Goal: Transaction & Acquisition: Purchase product/service

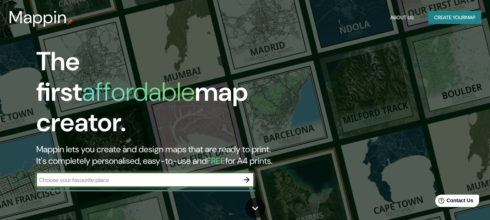
click at [457, 18] on button "Create your map" at bounding box center [454, 17] width 53 height 13
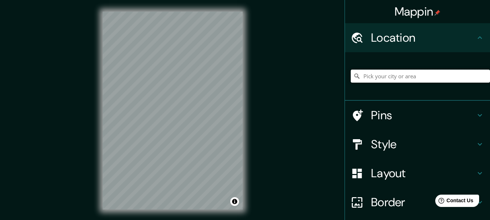
click at [388, 75] on input "Pick your city or area" at bounding box center [420, 76] width 139 height 13
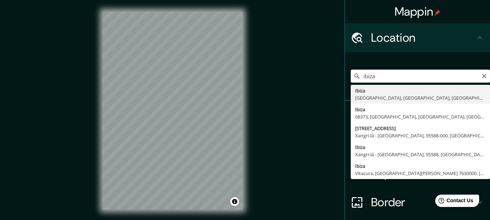
type input "Ibiza, [GEOGRAPHIC_DATA], [GEOGRAPHIC_DATA], [GEOGRAPHIC_DATA]"
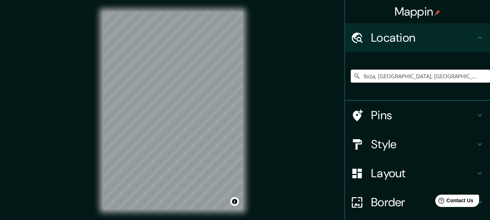
click at [221, 109] on div "Mappin Location [GEOGRAPHIC_DATA], [GEOGRAPHIC_DATA], [GEOGRAPHIC_DATA], [GEOGR…" at bounding box center [245, 116] width 490 height 233
drag, startPoint x: 251, startPoint y: 120, endPoint x: 98, endPoint y: 119, distance: 152.3
click at [94, 140] on div "© Mapbox © OpenStreetMap Improve this map" at bounding box center [172, 110] width 163 height 221
click at [389, 144] on h4 "Style" at bounding box center [423, 144] width 104 height 15
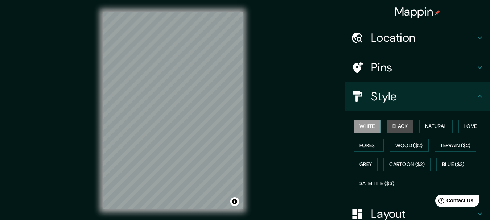
click at [397, 126] on button "Black" at bounding box center [400, 126] width 27 height 13
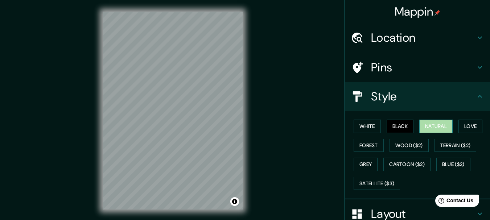
click at [428, 123] on button "Natural" at bounding box center [435, 126] width 33 height 13
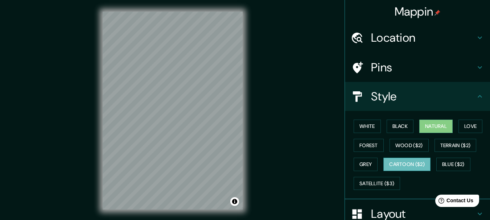
click at [394, 164] on button "Cartoon ($2)" at bounding box center [406, 164] width 47 height 13
click at [363, 164] on button "Grey" at bounding box center [366, 164] width 24 height 13
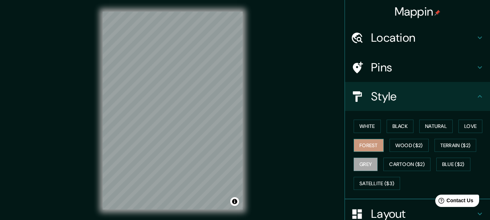
click at [362, 145] on button "Forest" at bounding box center [369, 145] width 30 height 13
click at [404, 143] on button "Wood ($2)" at bounding box center [409, 145] width 39 height 13
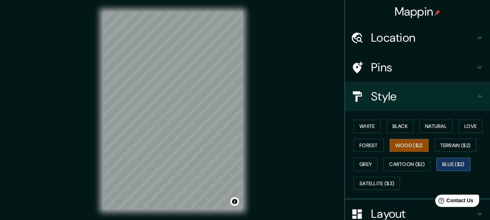
click at [456, 168] on button "Blue ($2)" at bounding box center [453, 164] width 34 height 13
click at [359, 148] on button "Forest" at bounding box center [369, 145] width 30 height 13
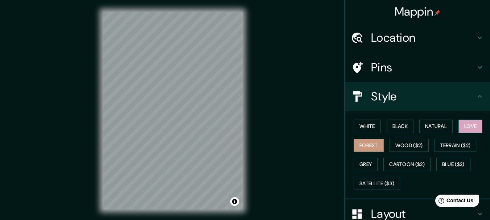
click at [468, 125] on button "Love" at bounding box center [470, 126] width 24 height 13
click at [428, 126] on button "Natural" at bounding box center [435, 126] width 33 height 13
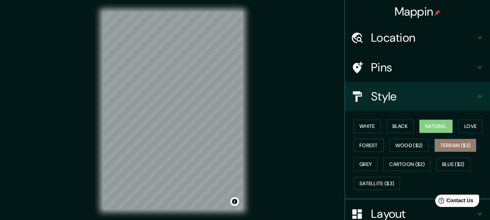
click at [457, 144] on button "Terrain ($2)" at bounding box center [455, 145] width 42 height 13
click at [425, 145] on div "White Black Natural Love Forest Wood ($2) Terrain ($2) Grey Cartoon ($2) Blue (…" at bounding box center [420, 155] width 139 height 76
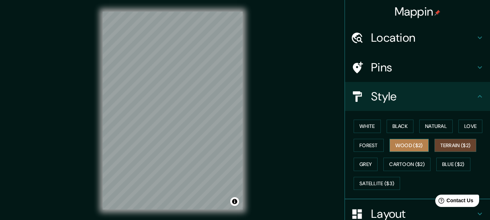
click at [402, 145] on button "Wood ($2)" at bounding box center [409, 145] width 39 height 13
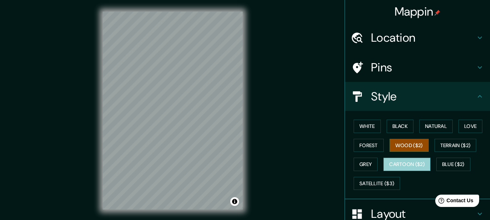
click at [399, 162] on button "Cartoon ($2)" at bounding box center [406, 164] width 47 height 13
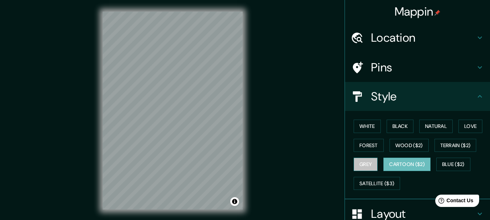
click at [368, 163] on button "Grey" at bounding box center [366, 164] width 24 height 13
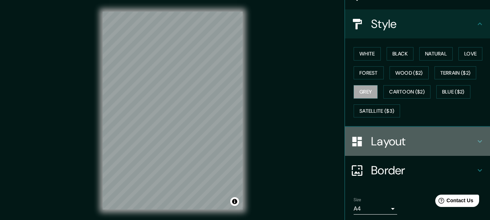
click at [401, 140] on h4 "Layout" at bounding box center [423, 141] width 104 height 15
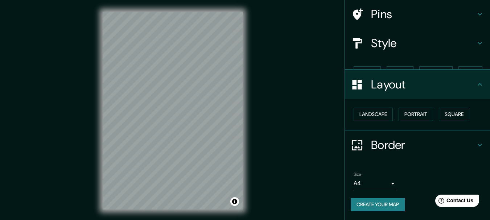
scroll to position [41, 0]
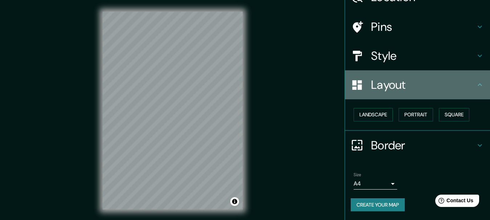
click at [421, 88] on h4 "Layout" at bounding box center [423, 85] width 104 height 15
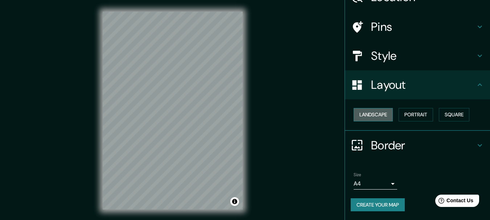
click at [360, 115] on button "Landscape" at bounding box center [373, 114] width 39 height 13
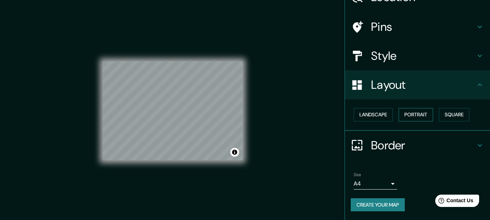
click at [422, 114] on button "Portrait" at bounding box center [416, 114] width 34 height 13
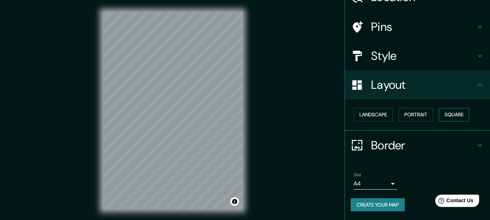
click at [448, 114] on button "Square" at bounding box center [454, 114] width 30 height 13
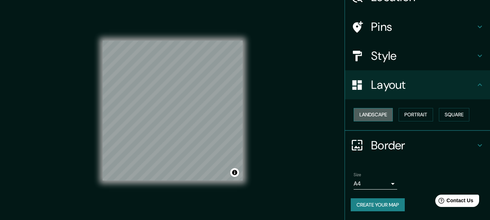
click at [376, 113] on button "Landscape" at bounding box center [373, 114] width 39 height 13
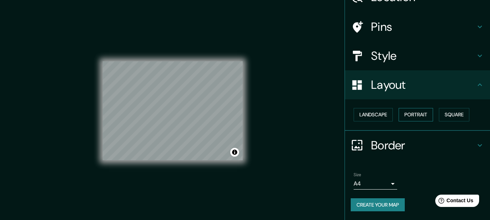
click at [428, 112] on button "Portrait" at bounding box center [416, 114] width 34 height 13
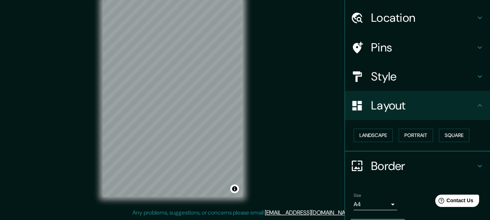
scroll to position [0, 0]
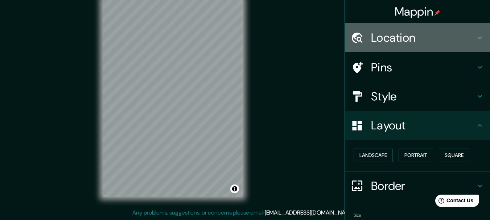
click at [390, 36] on h4 "Location" at bounding box center [423, 37] width 104 height 15
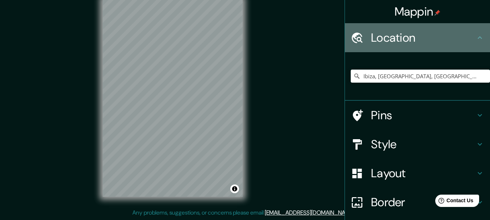
click at [390, 36] on h4 "Location" at bounding box center [423, 37] width 104 height 15
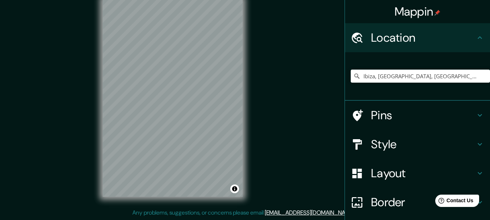
click at [382, 121] on h4 "Pins" at bounding box center [423, 115] width 104 height 15
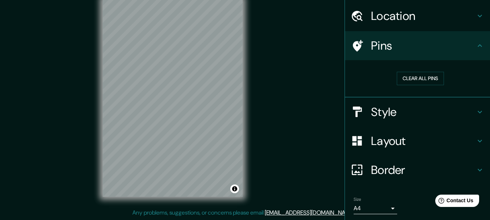
scroll to position [46, 0]
